Goal: Task Accomplishment & Management: Manage account settings

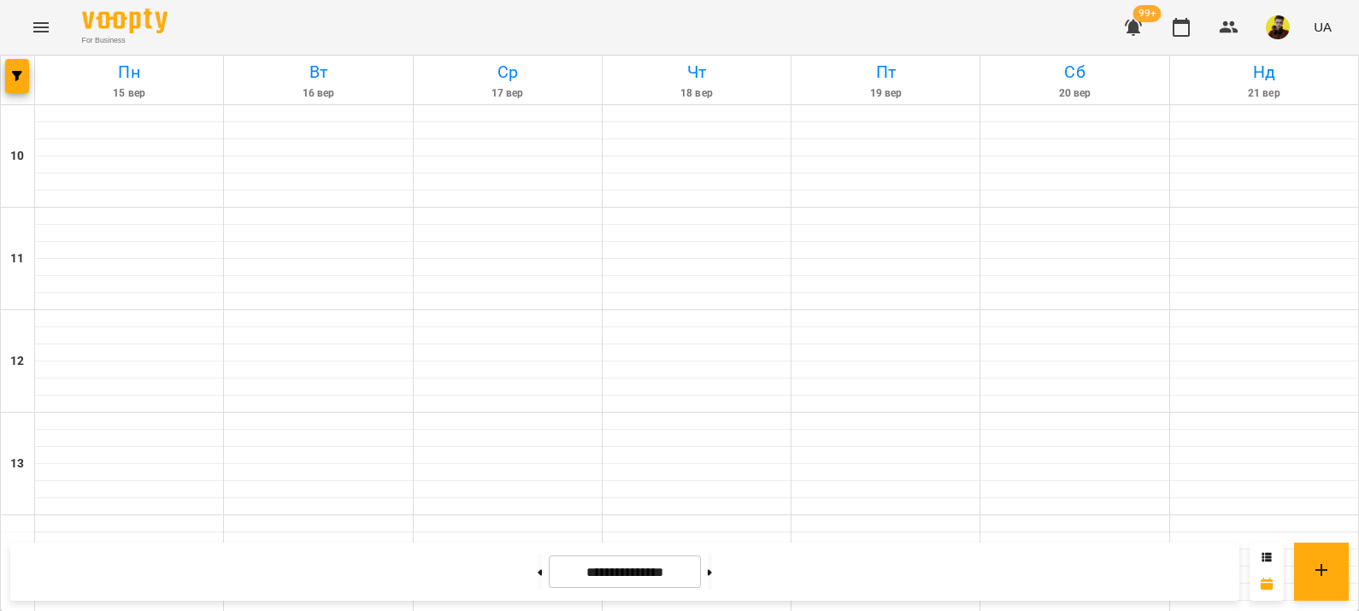
scroll to position [904, 0]
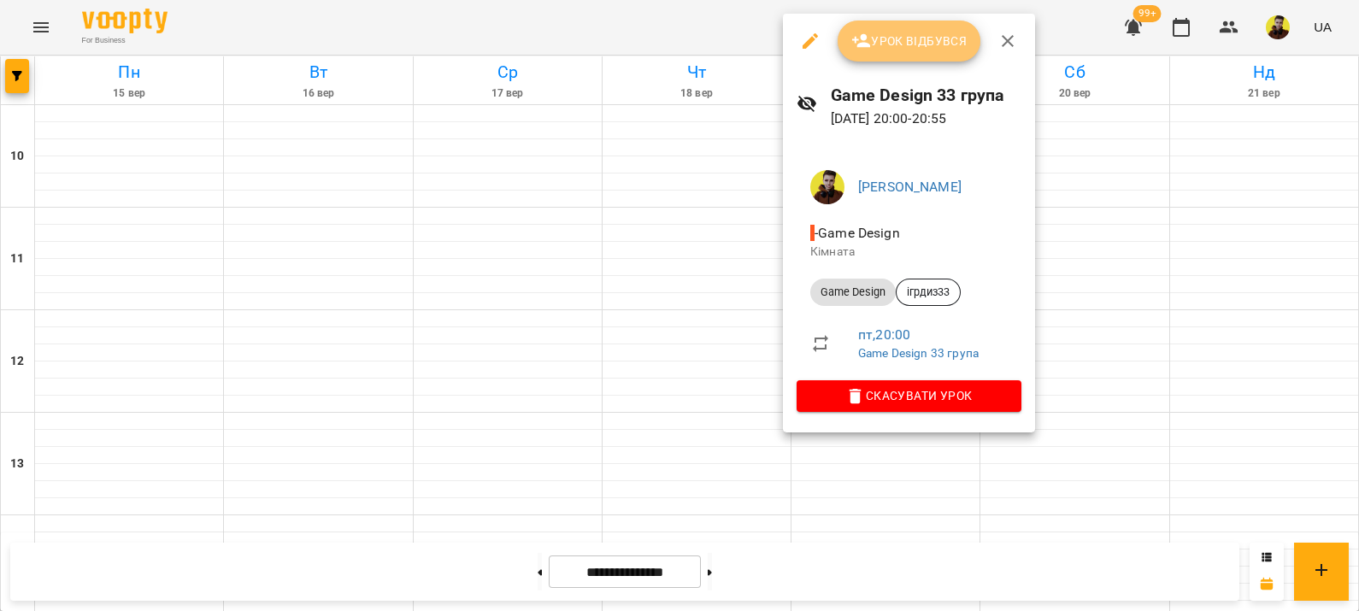
click at [897, 38] on span "Урок відбувся" at bounding box center [909, 41] width 116 height 21
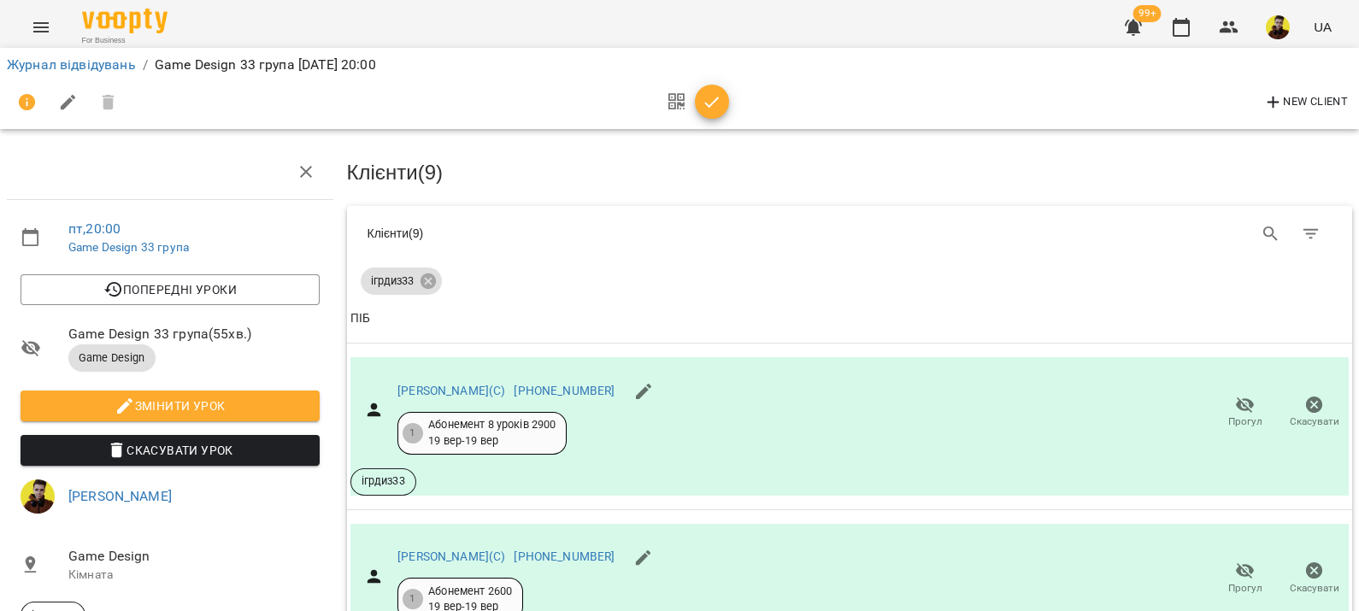
scroll to position [577, 0]
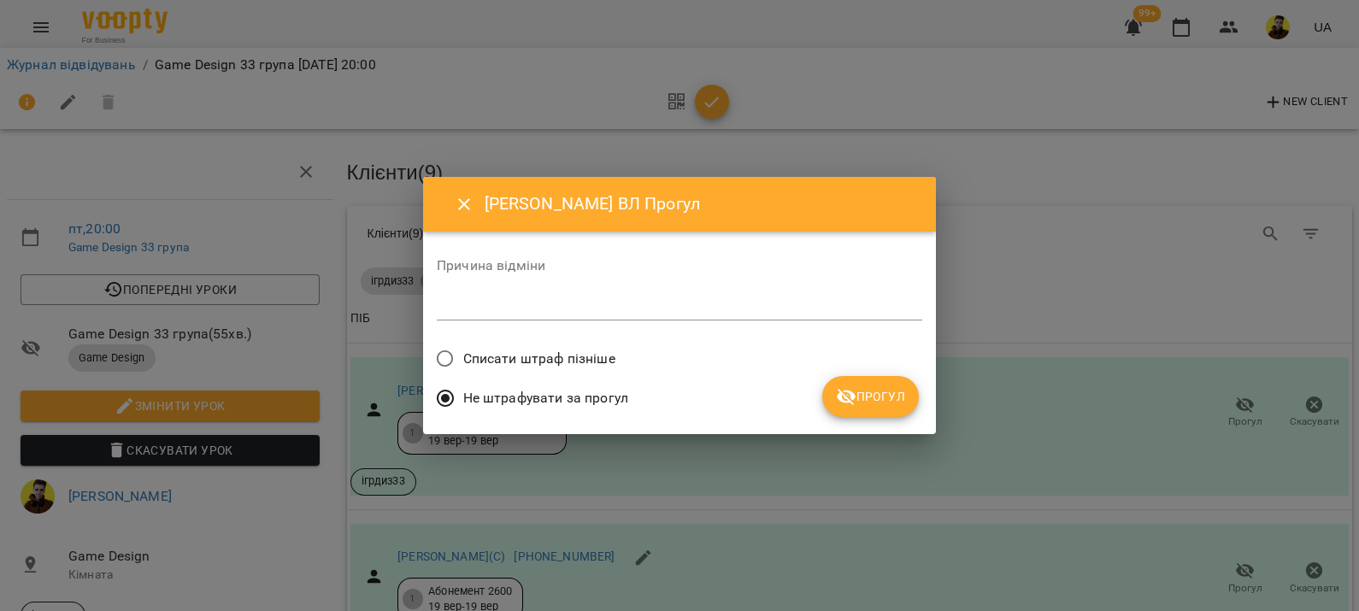
click at [576, 373] on label "Списати штраф пізніше" at bounding box center [521, 359] width 188 height 36
click at [856, 400] on span "Прогул" at bounding box center [870, 396] width 69 height 21
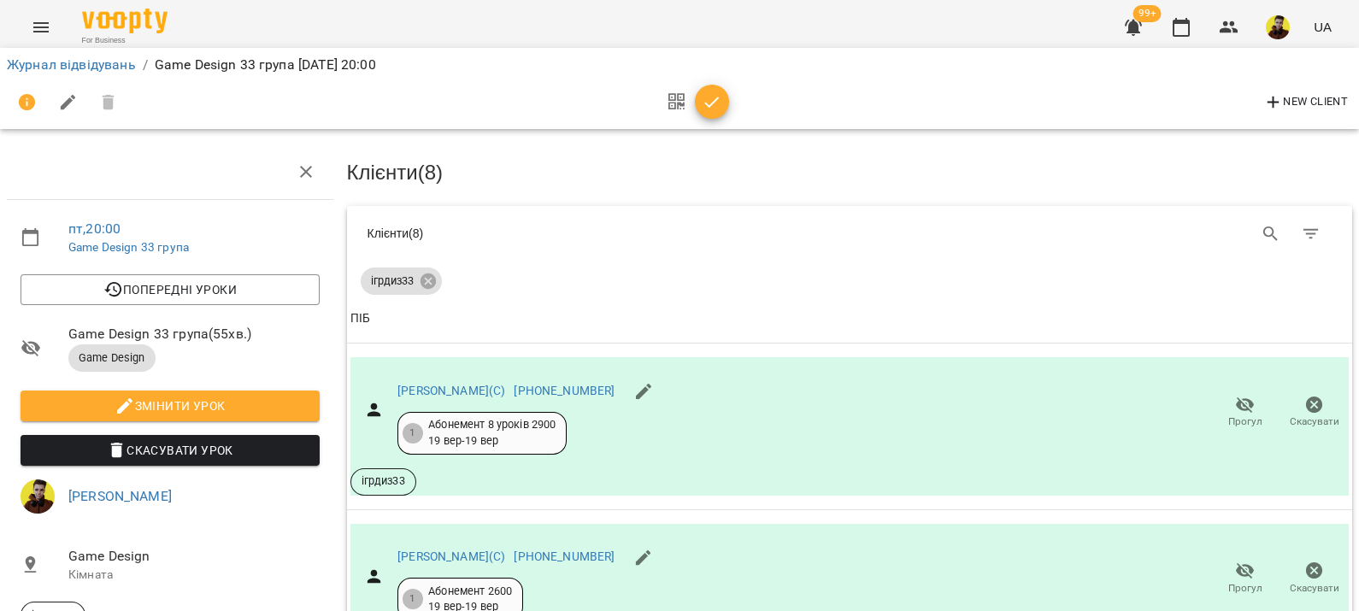
scroll to position [791, 0]
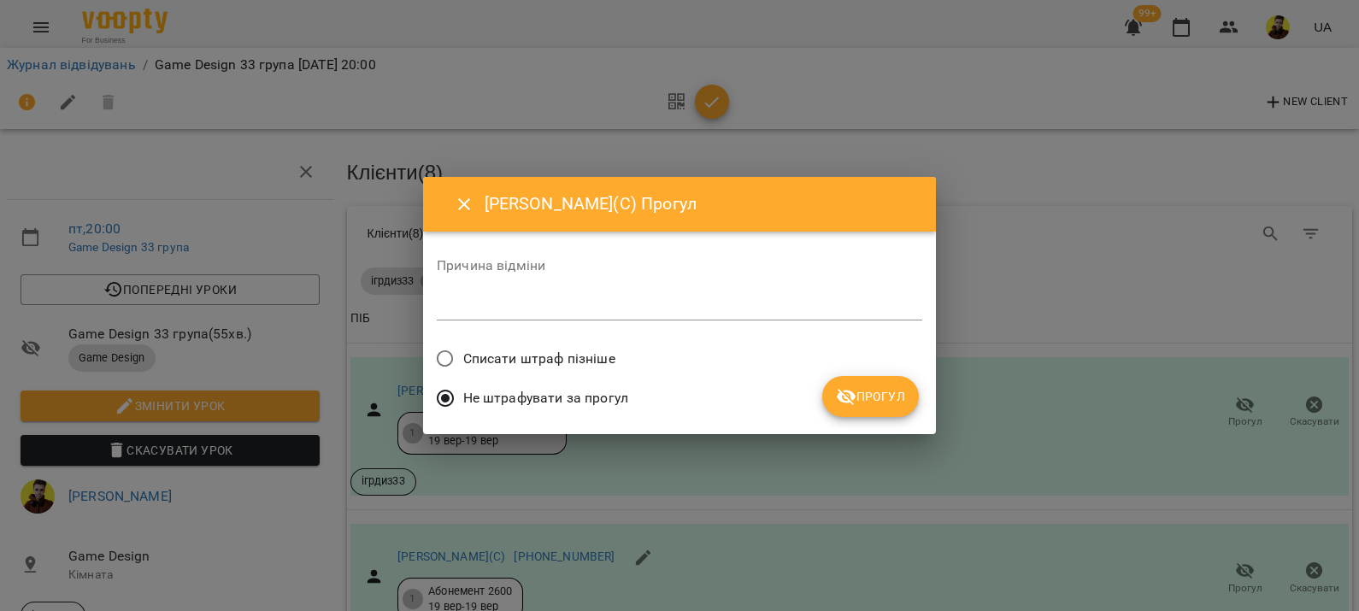
click at [591, 360] on span "Списати штраф пізніше" at bounding box center [539, 359] width 152 height 21
click at [867, 404] on span "Прогул" at bounding box center [870, 396] width 69 height 21
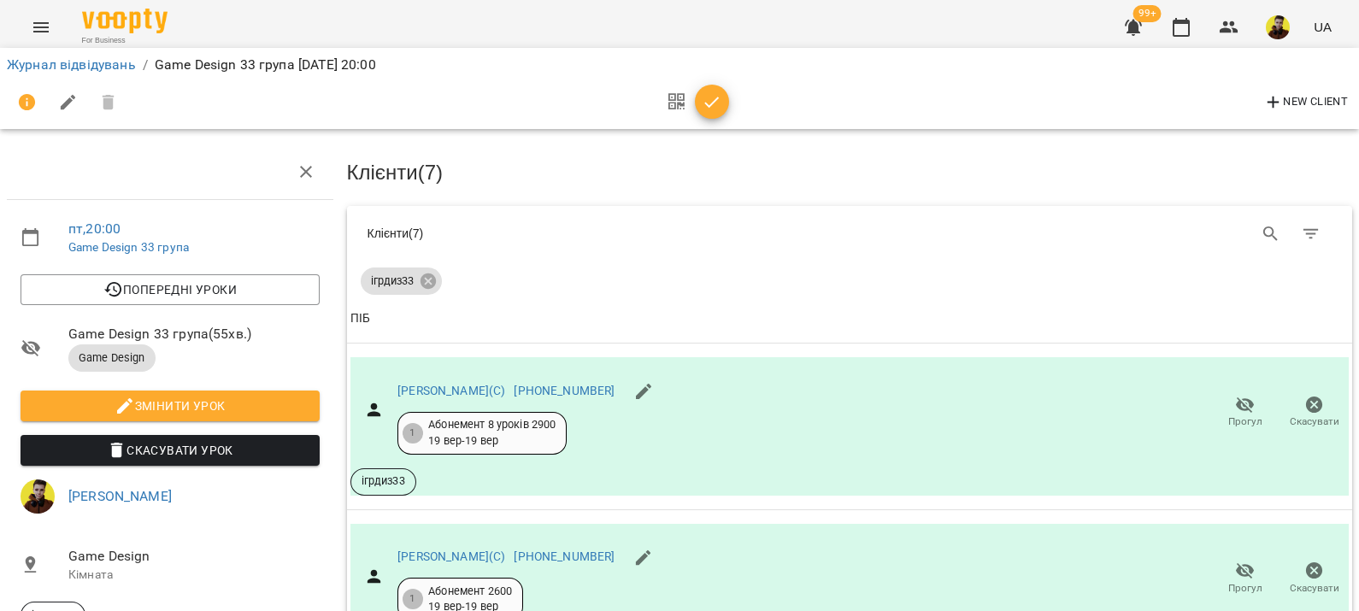
scroll to position [43, 0]
click at [708, 101] on icon "button" at bounding box center [712, 102] width 21 height 21
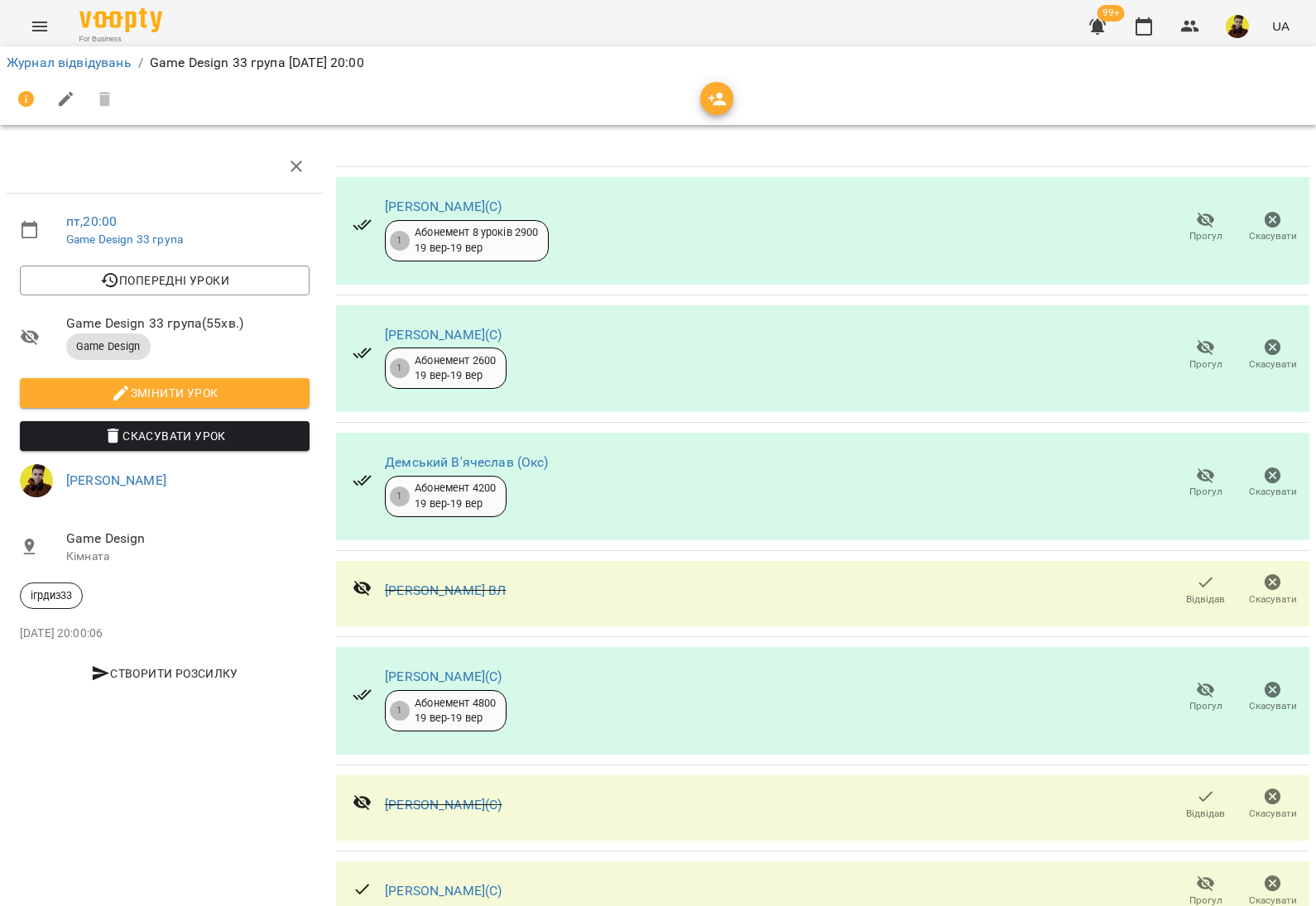
scroll to position [0, 0]
